Goal: Transaction & Acquisition: Purchase product/service

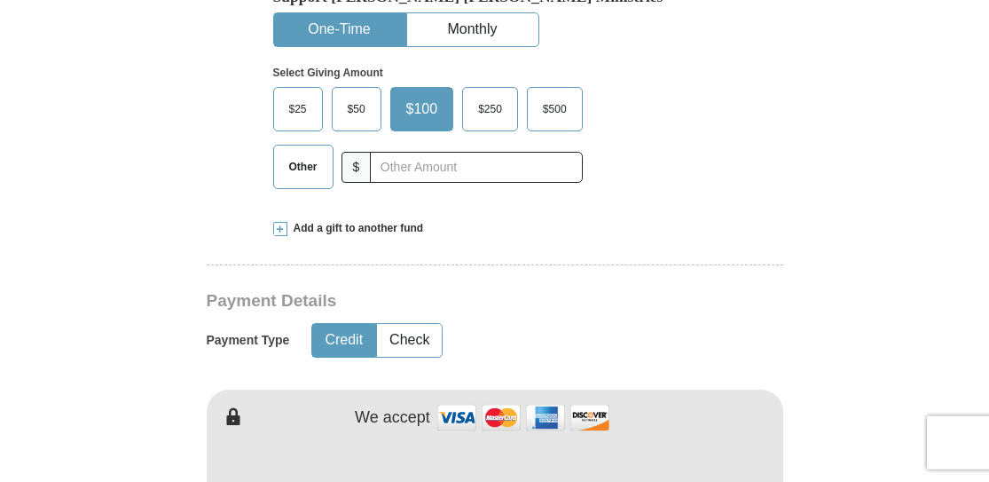
scroll to position [588, 0]
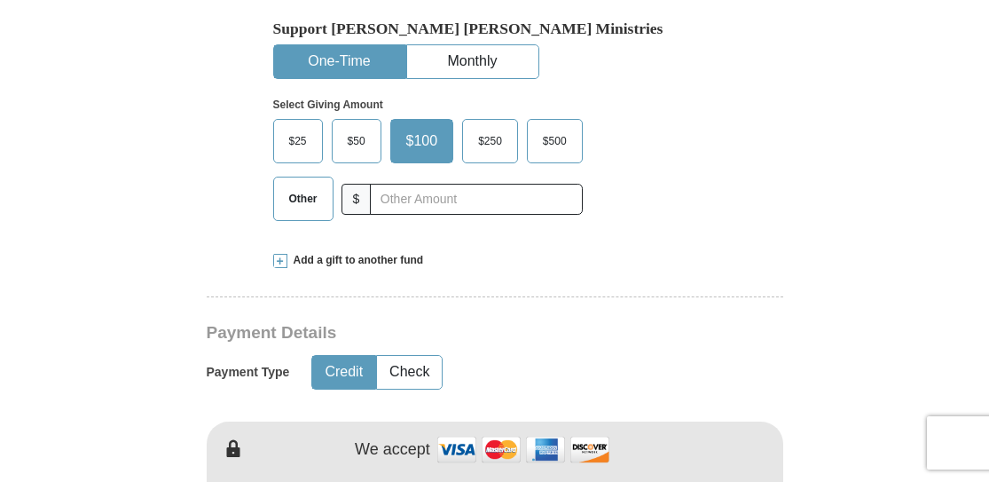
click at [282, 254] on span at bounding box center [280, 261] width 14 height 14
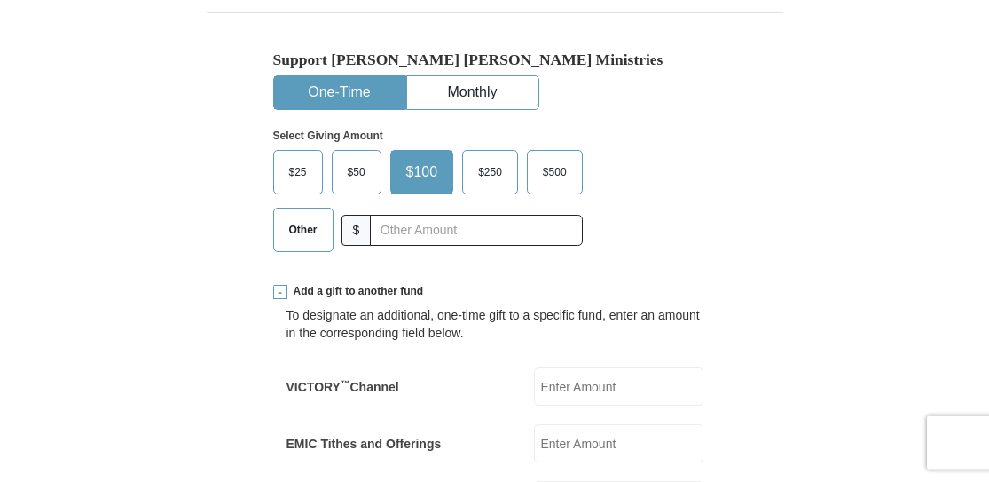
scroll to position [678, 0]
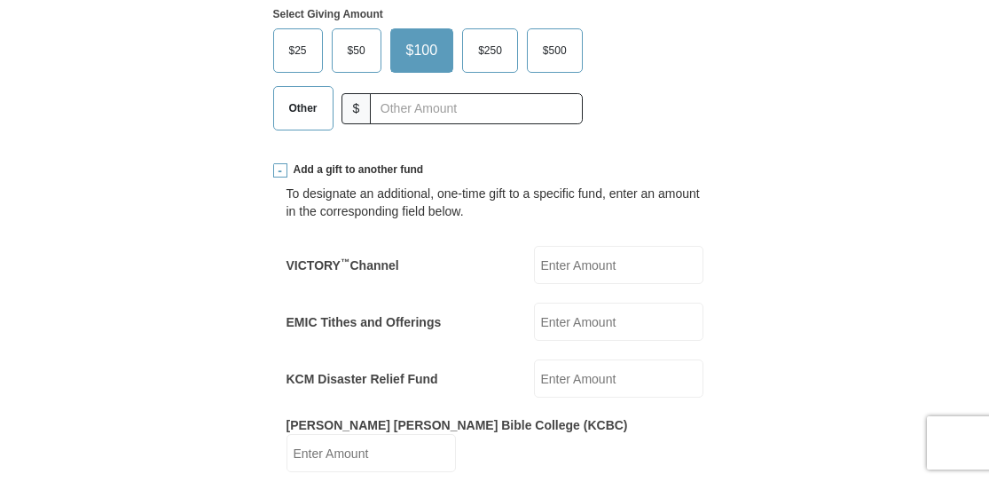
click at [578, 302] on input "EMIC Tithes and Offerings" at bounding box center [618, 321] width 169 height 38
click at [295, 95] on span "Other" at bounding box center [303, 108] width 46 height 27
click at [0, 0] on input "Other" at bounding box center [0, 0] width 0 height 0
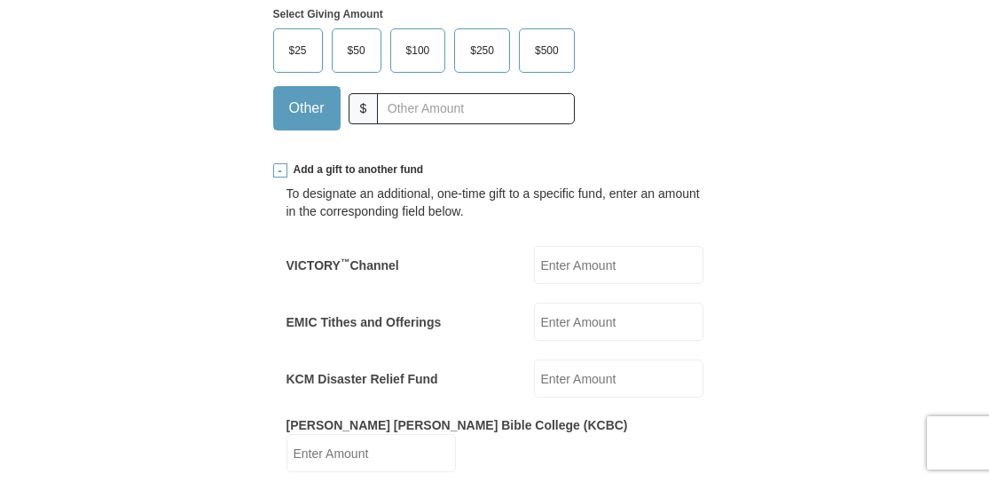
click at [576, 302] on input "EMIC Tithes and Offerings" at bounding box center [618, 321] width 169 height 38
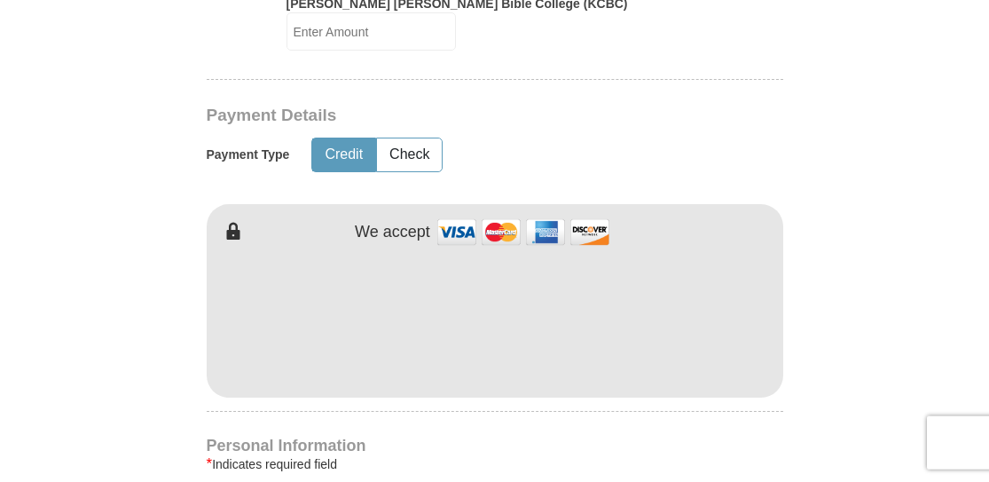
scroll to position [1131, 0]
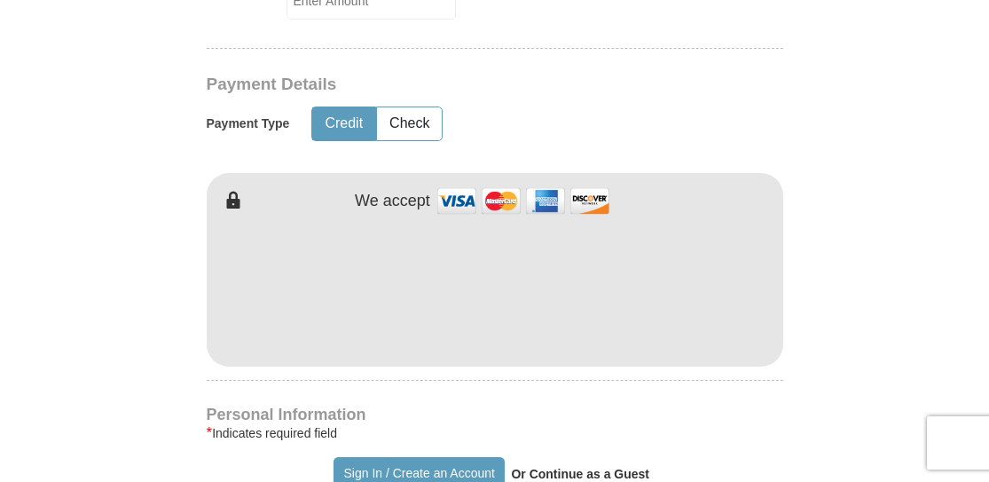
type input "10.00"
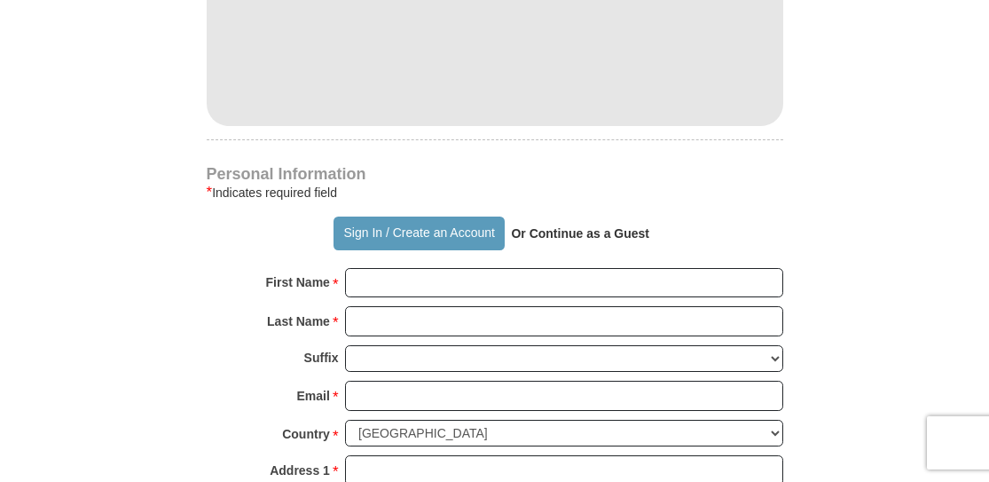
scroll to position [1402, 0]
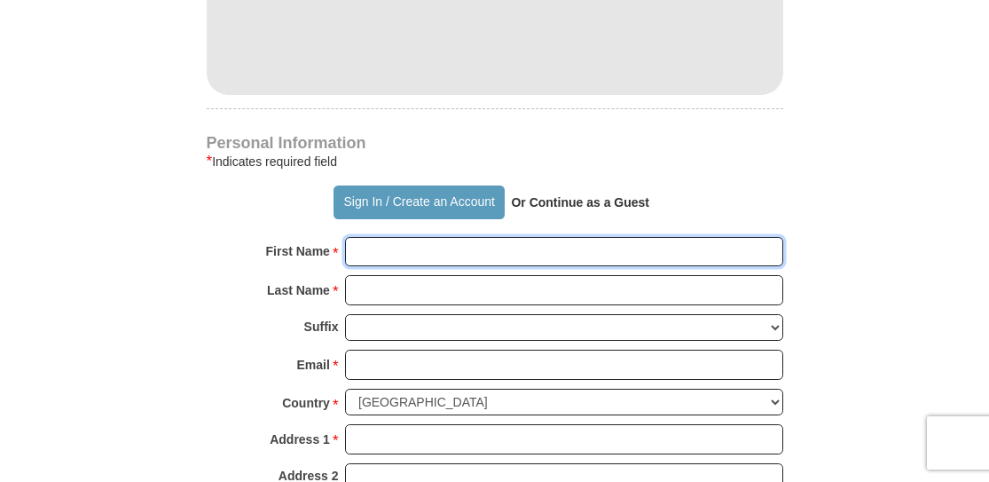
click at [419, 237] on input "First Name *" at bounding box center [564, 252] width 438 height 30
type input "j"
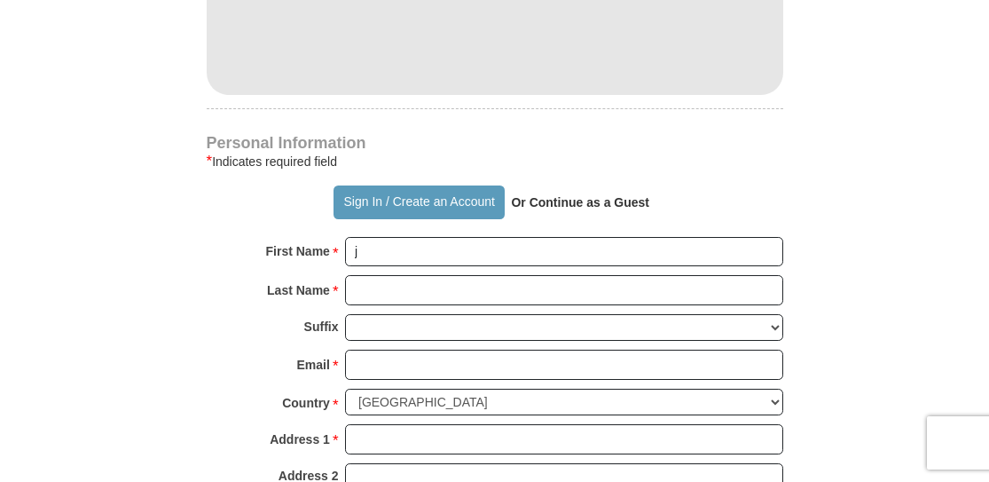
type input "F"
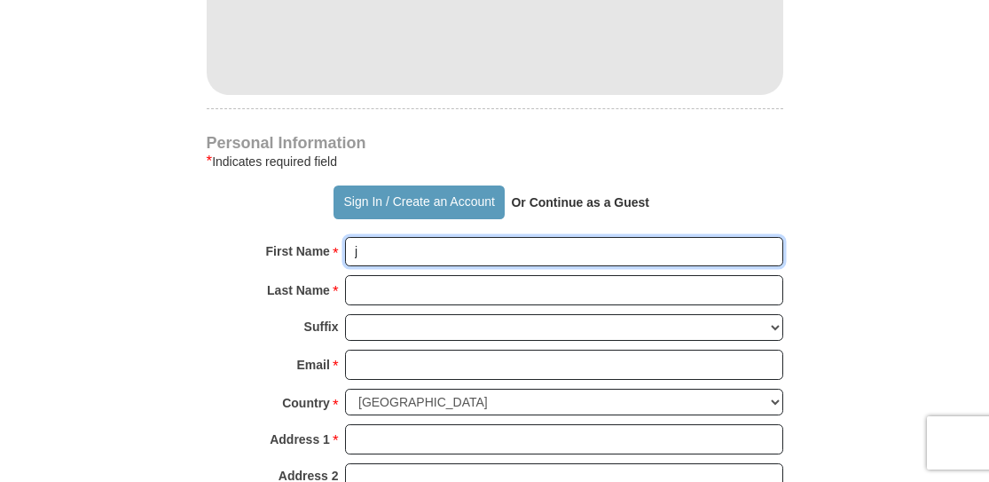
type input "[PERSON_NAME]"
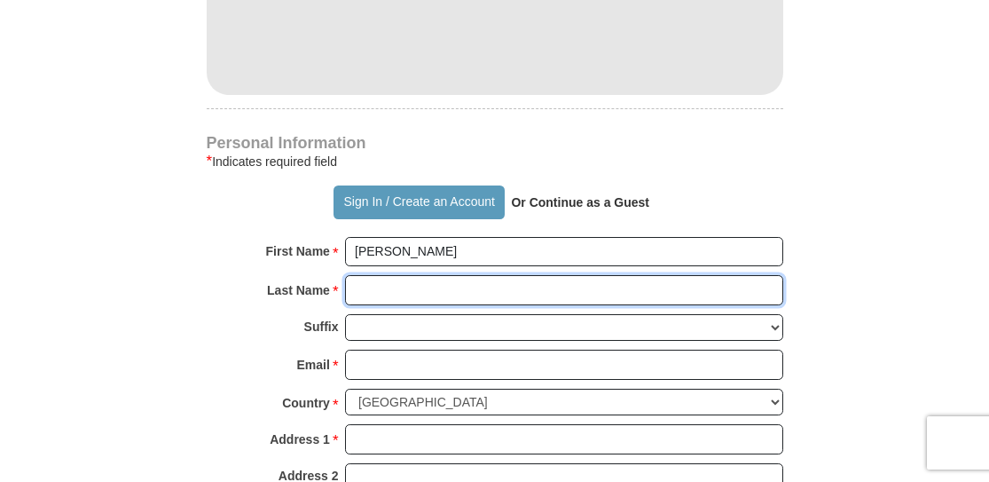
type input "[PERSON_NAME]"
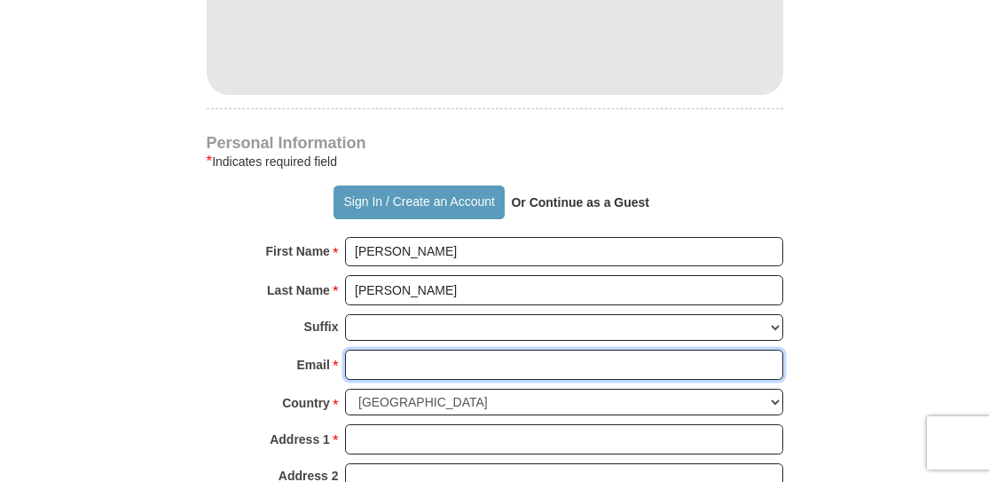
type input "[EMAIL_ADDRESS][DOMAIN_NAME]"
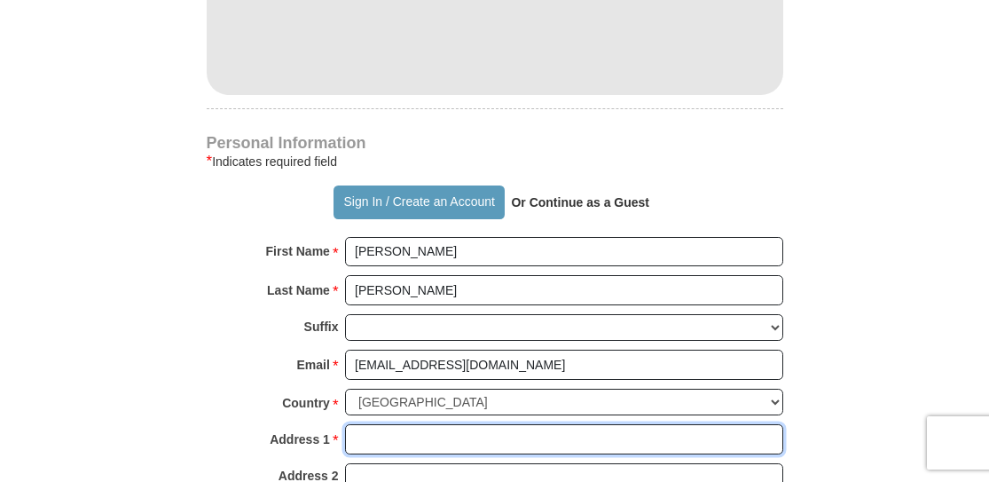
type input "[STREET_ADDRESS]"
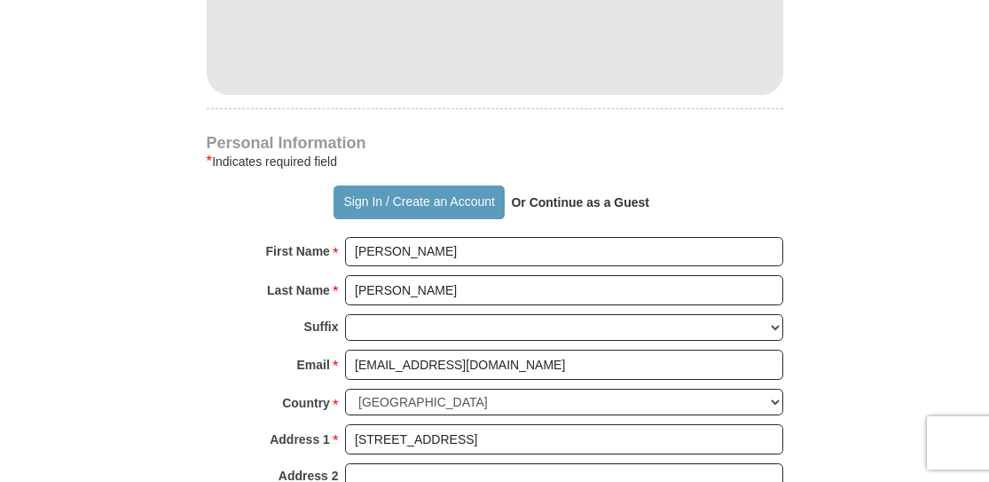
type input "[GEOGRAPHIC_DATA]"
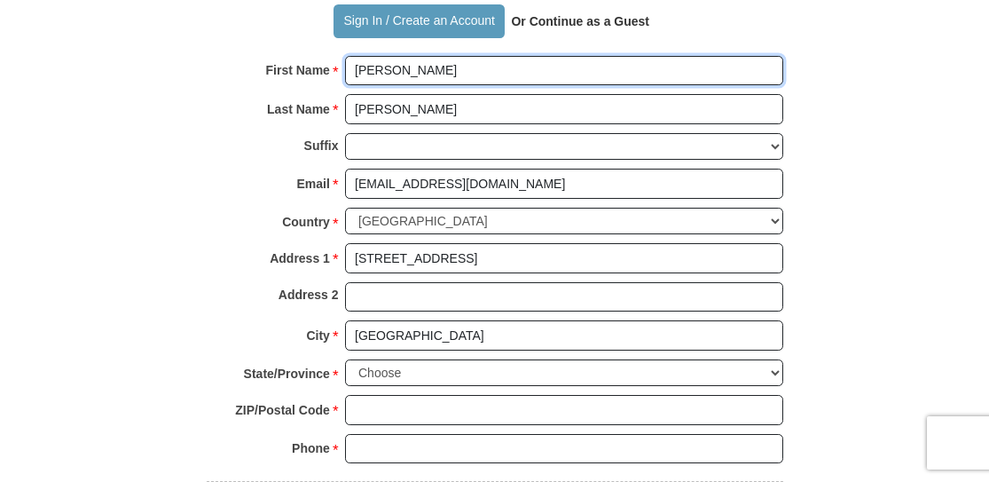
scroll to position [1674, 0]
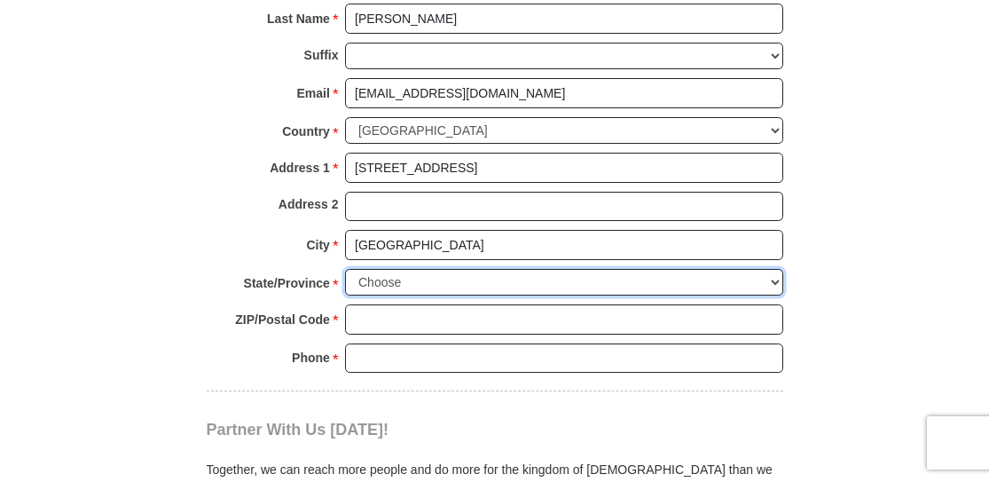
click at [773, 269] on select "Choose [US_STATE] [US_STATE] [US_STATE] [US_STATE] [US_STATE] Armed Forces Amer…" at bounding box center [564, 282] width 438 height 27
select select "FL"
click option "[US_STATE]" at bounding box center [0, 0] width 0 height 0
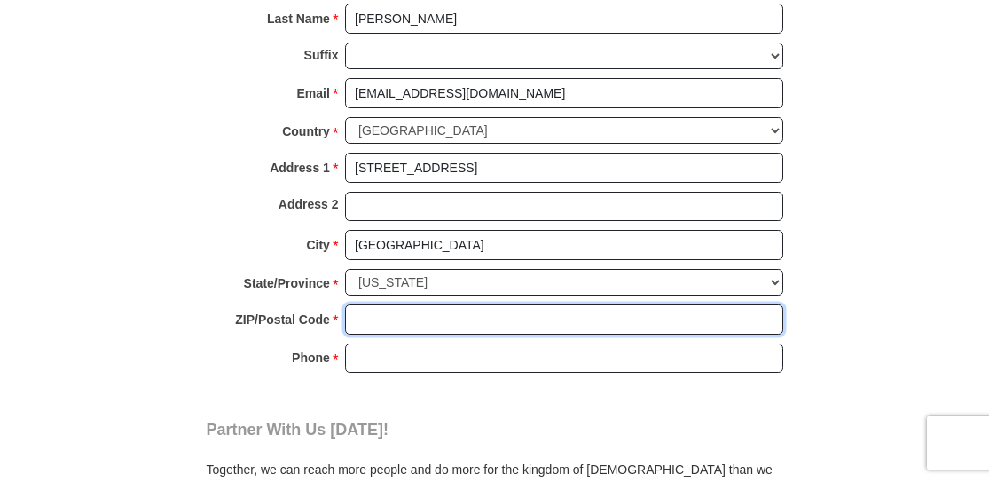
click at [396, 304] on input "ZIP/Postal Code *" at bounding box center [564, 319] width 438 height 30
type input "32068-5248"
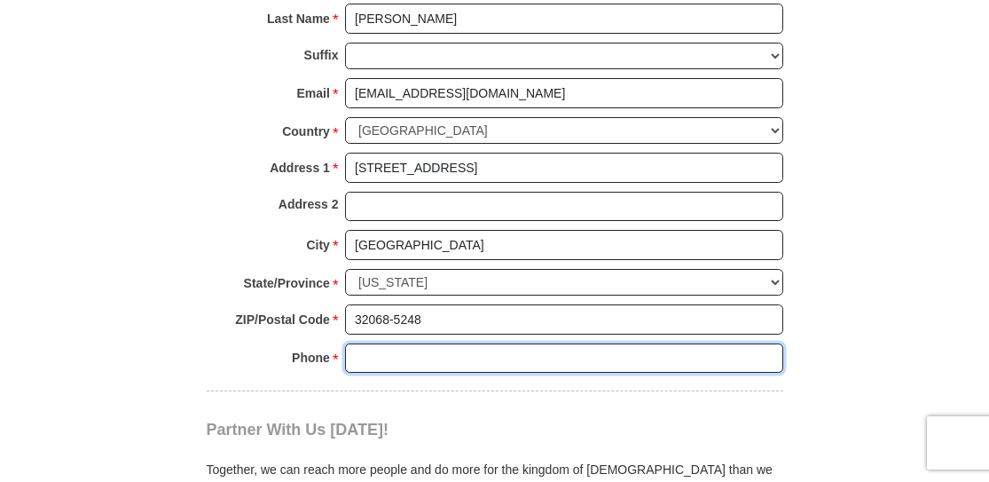
type input "9042919628"
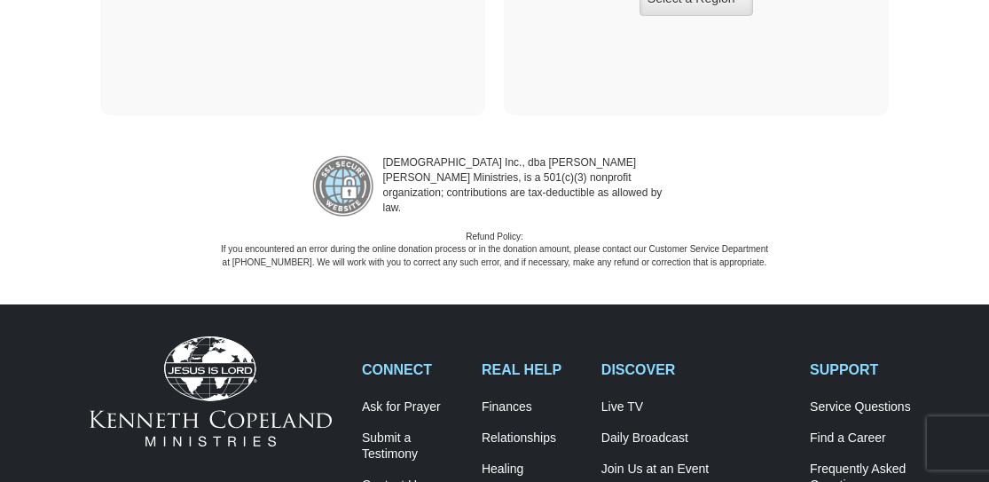
scroll to position [3076, 0]
